Goal: Task Accomplishment & Management: Manage account settings

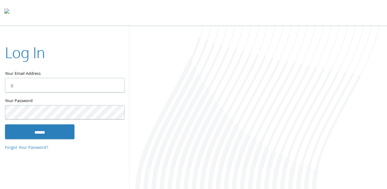
click at [65, 83] on input "Your Email Address" at bounding box center [65, 85] width 120 height 15
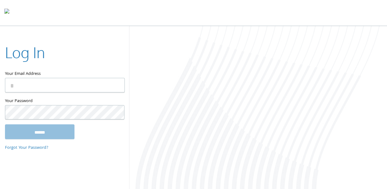
type input "**********"
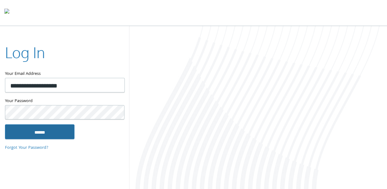
click at [38, 132] on input "******" at bounding box center [39, 132] width 69 height 15
